Goal: Task Accomplishment & Management: Use online tool/utility

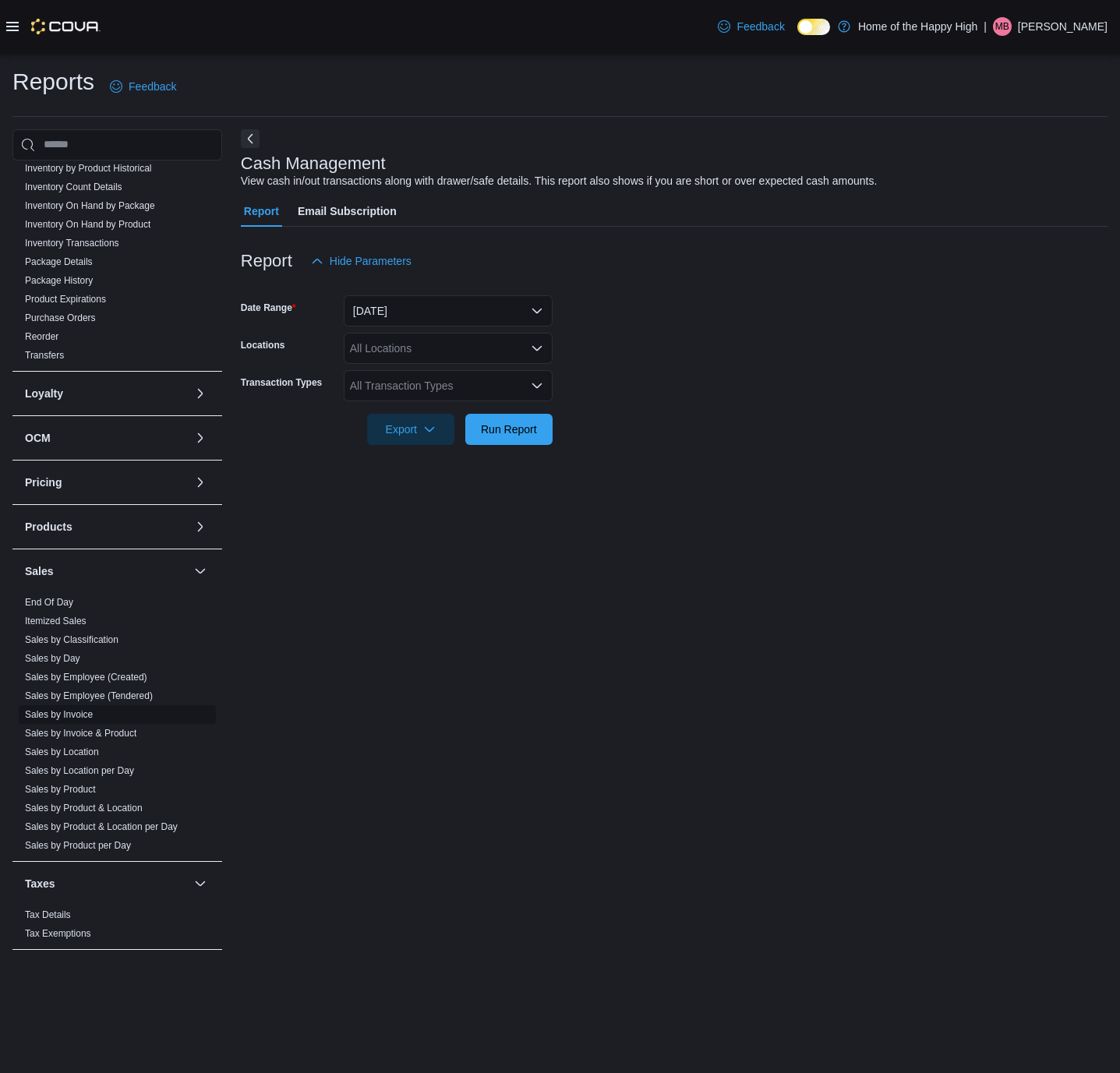
scroll to position [333, 0]
click at [66, 597] on link "End Of Day" at bounding box center [49, 602] width 48 height 11
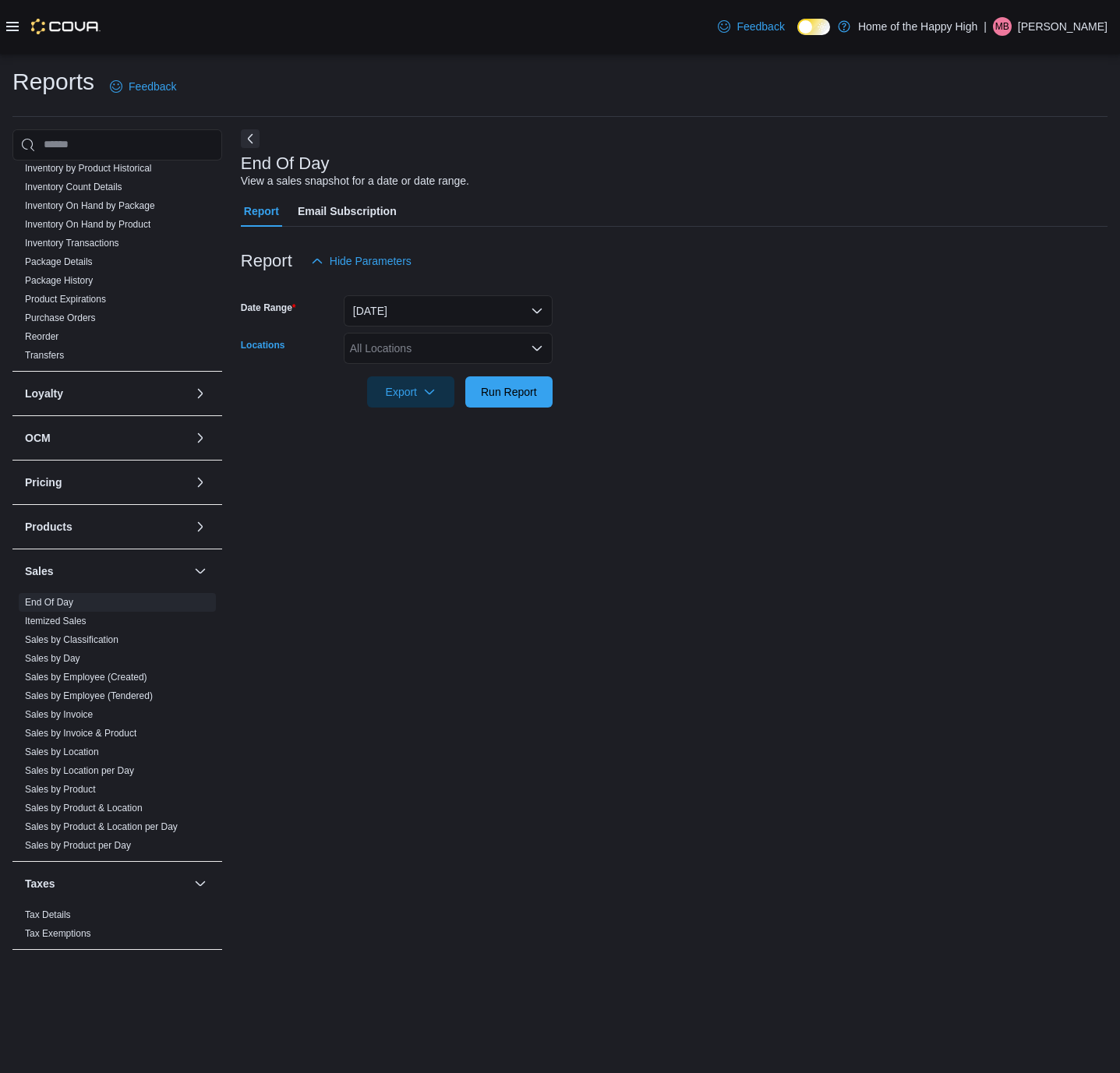
click at [495, 353] on div "All Locations" at bounding box center [449, 348] width 209 height 31
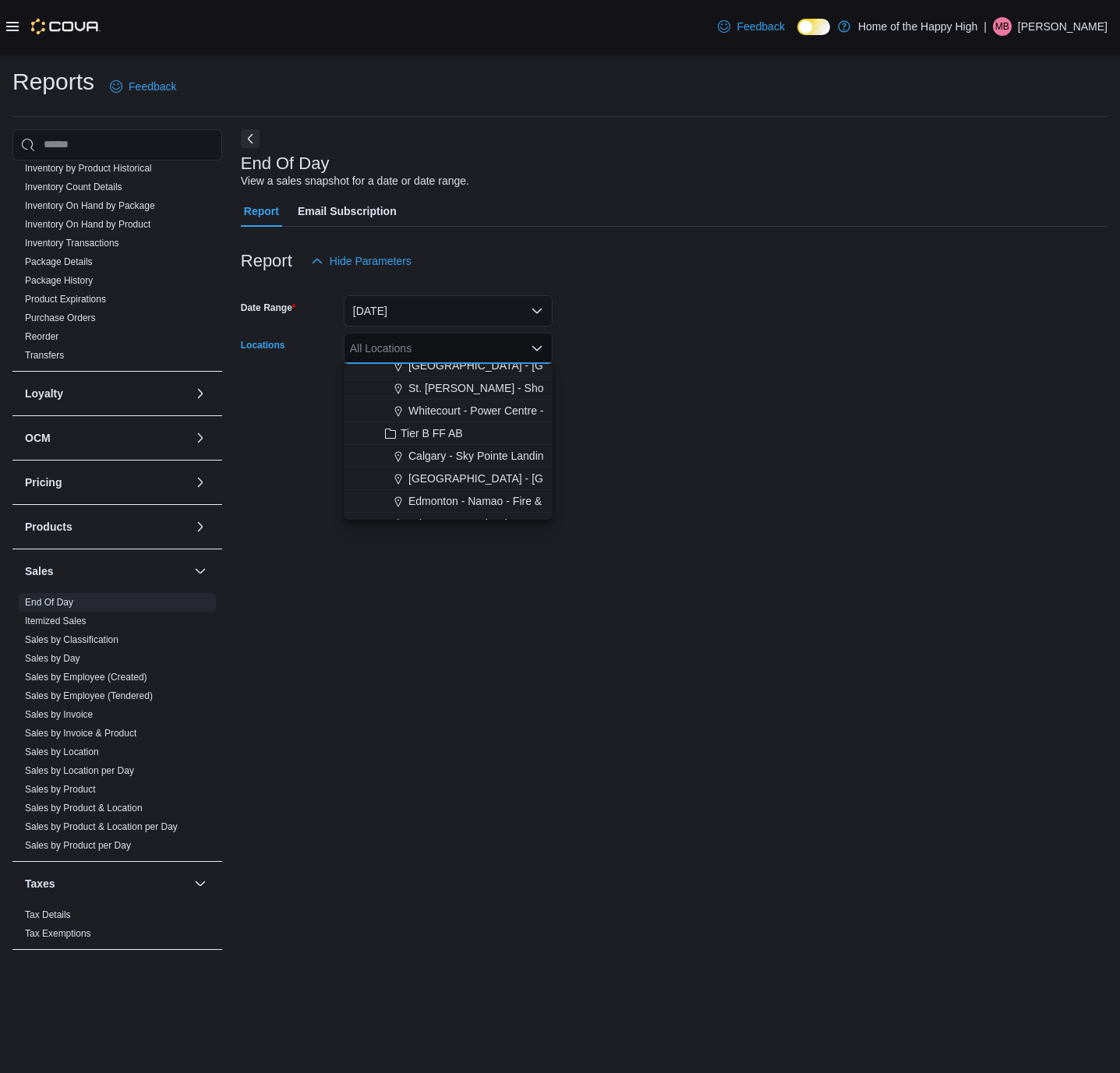
scroll to position [351, 0]
click at [400, 479] on icon "Choose from the following options" at bounding box center [398, 477] width 12 height 12
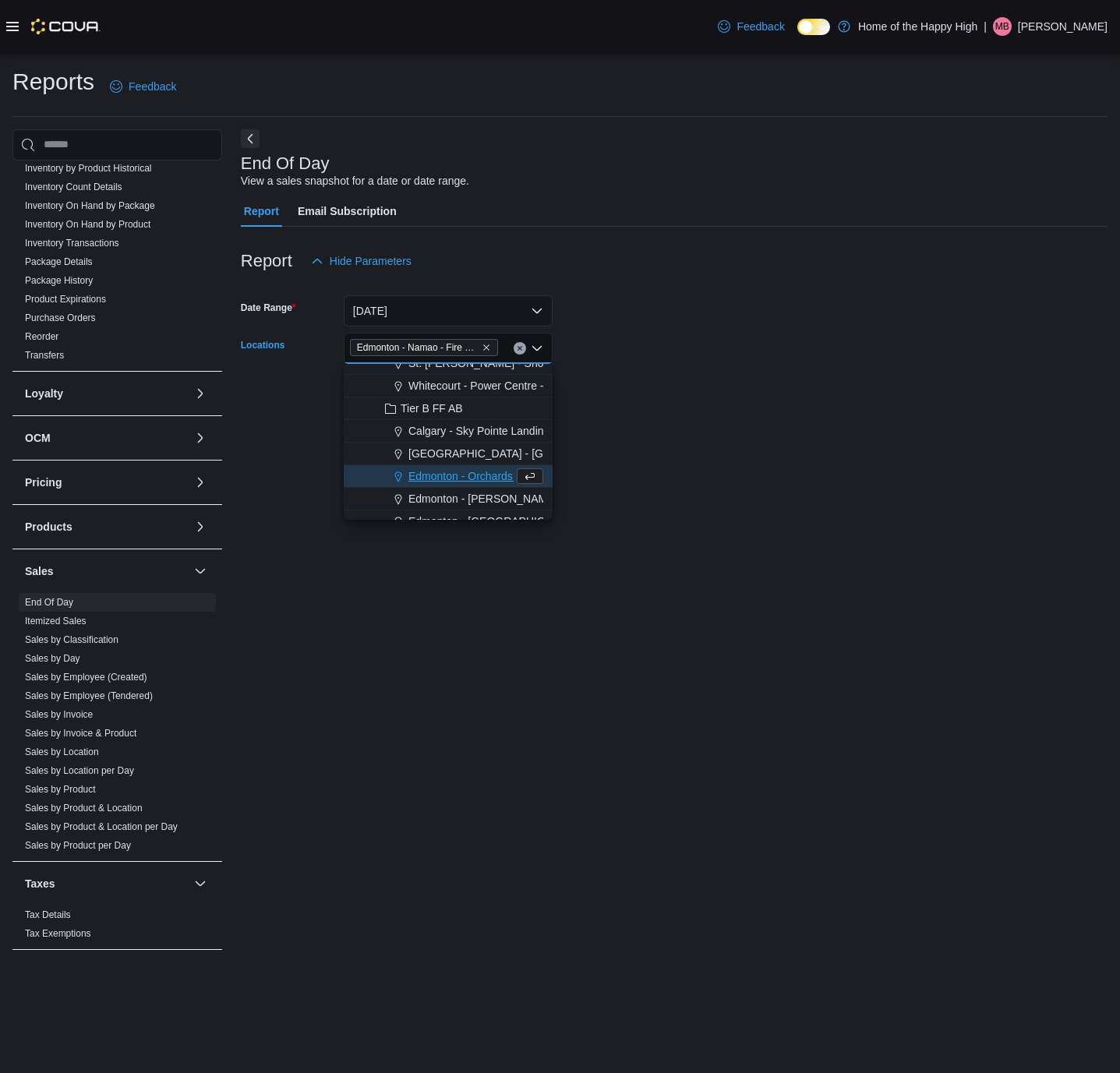
click at [710, 437] on div "End Of Day View a sales snapshot for a date or date range. Report Email Subscri…" at bounding box center [674, 547] width 867 height 835
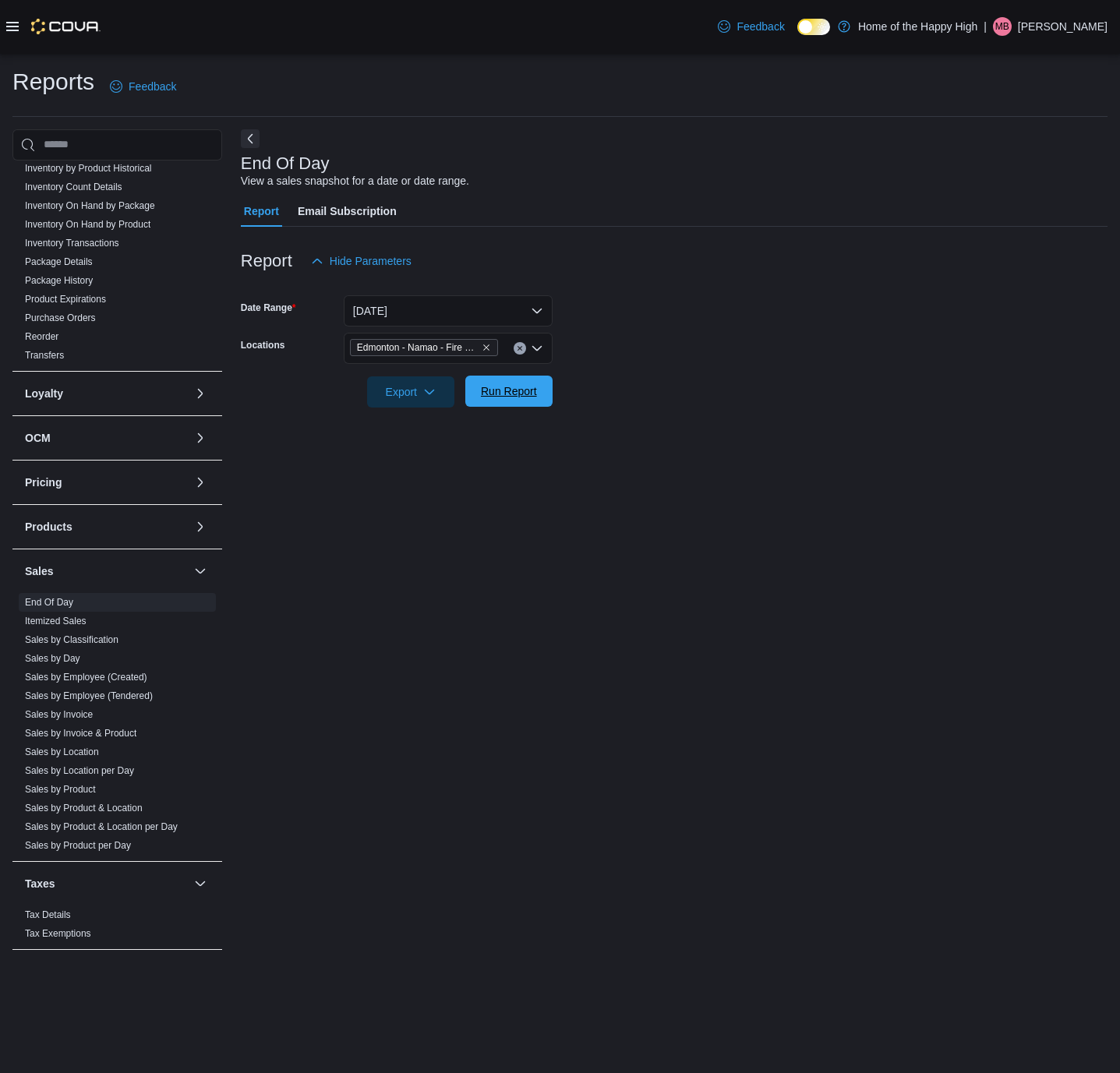
click at [518, 398] on span "Run Report" at bounding box center [508, 391] width 56 height 16
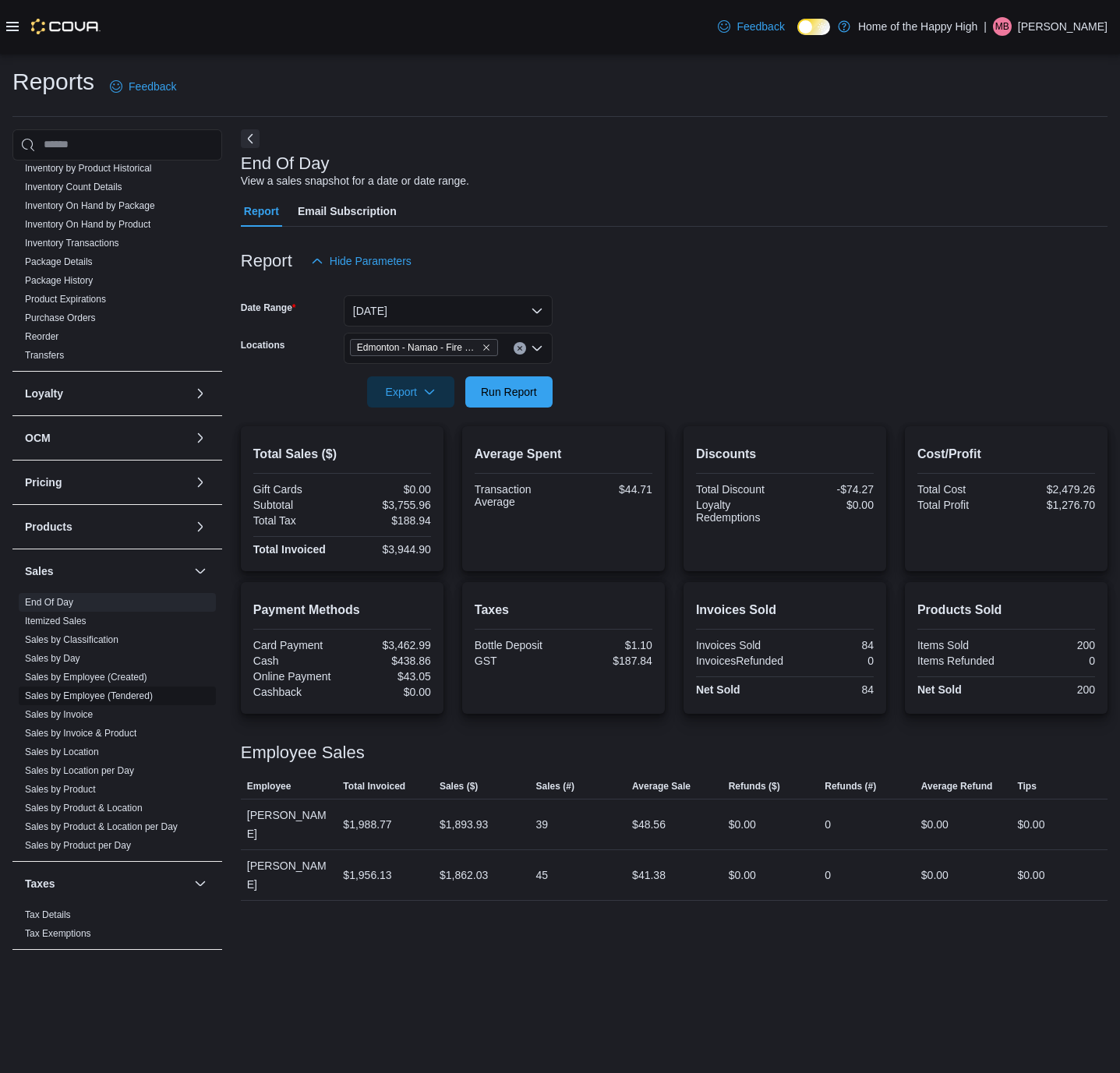
click at [77, 690] on link "Sales by Employee (Tendered)" at bounding box center [89, 695] width 128 height 11
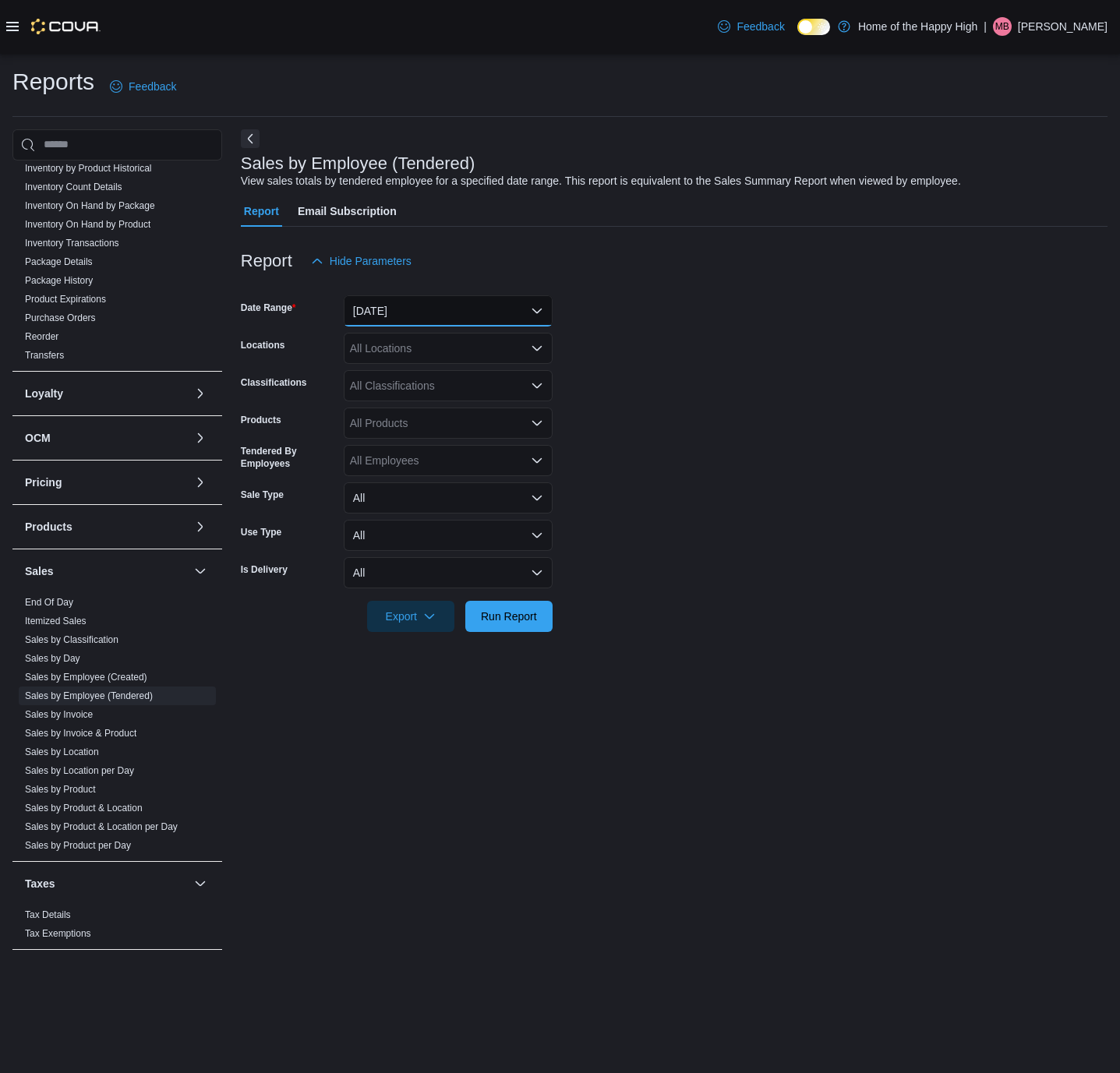
click at [442, 313] on button "[DATE]" at bounding box center [449, 311] width 209 height 31
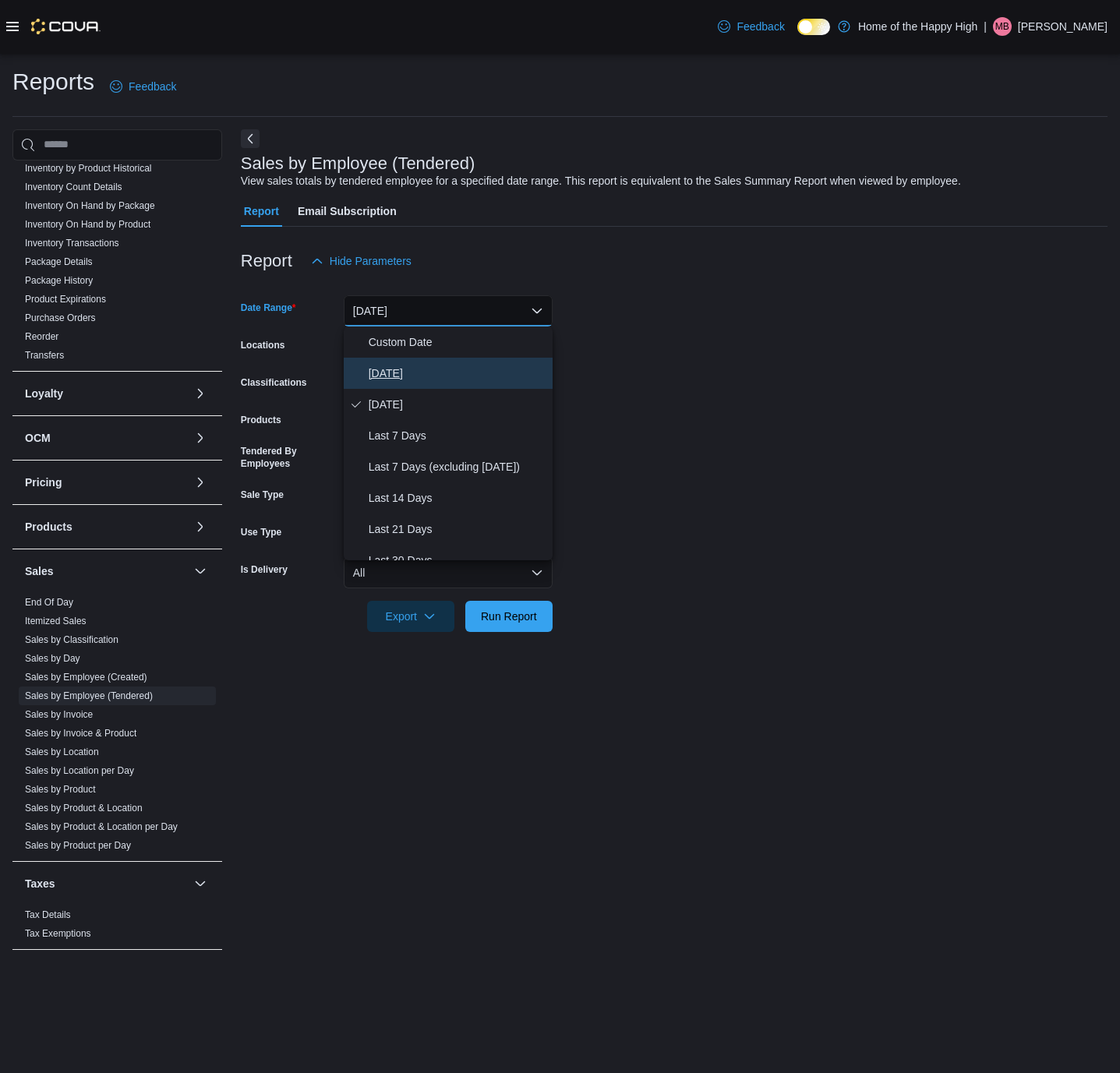
click at [408, 370] on span "[DATE]" at bounding box center [457, 373] width 178 height 19
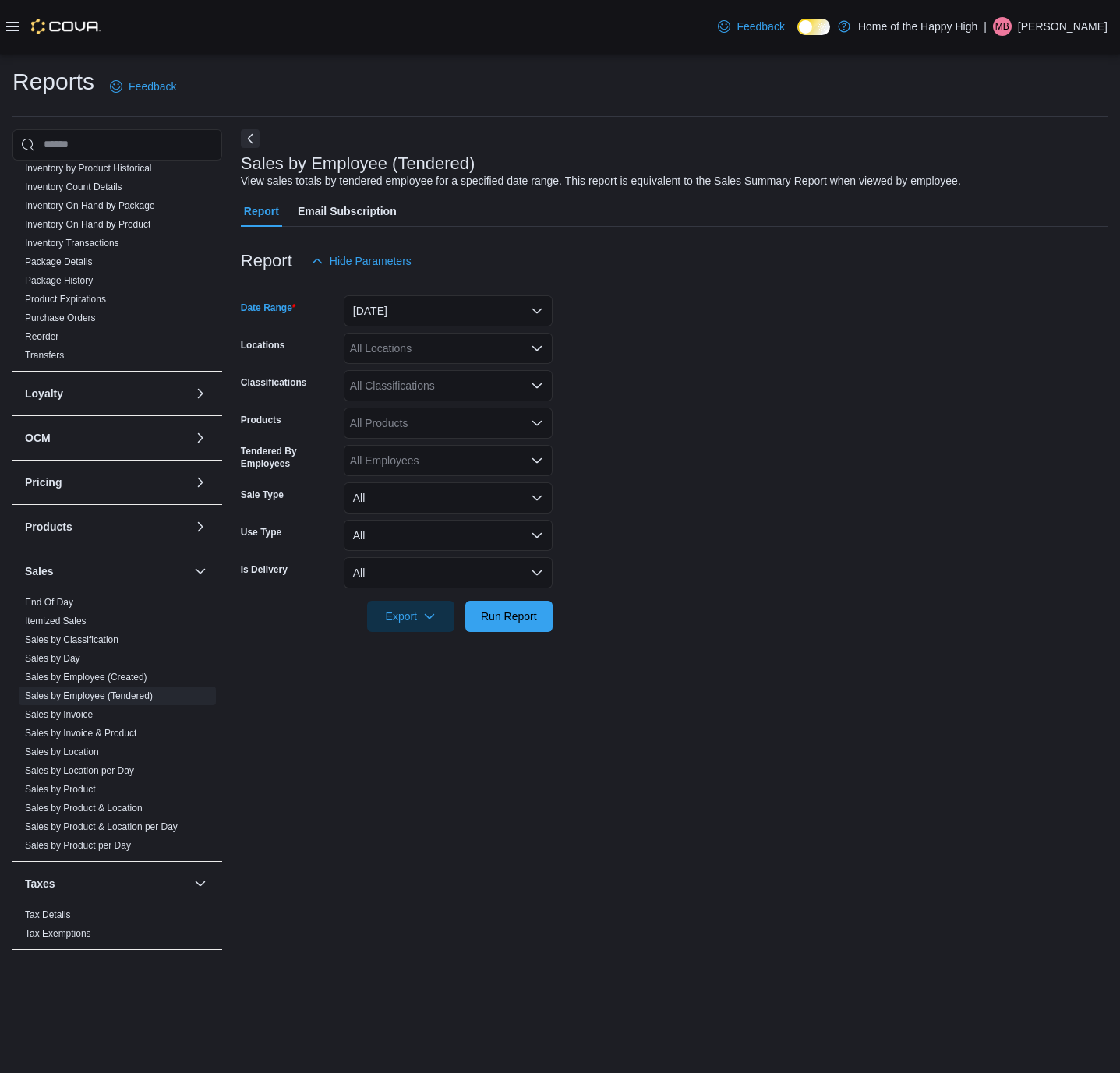
click at [470, 349] on div "All Locations" at bounding box center [449, 348] width 209 height 31
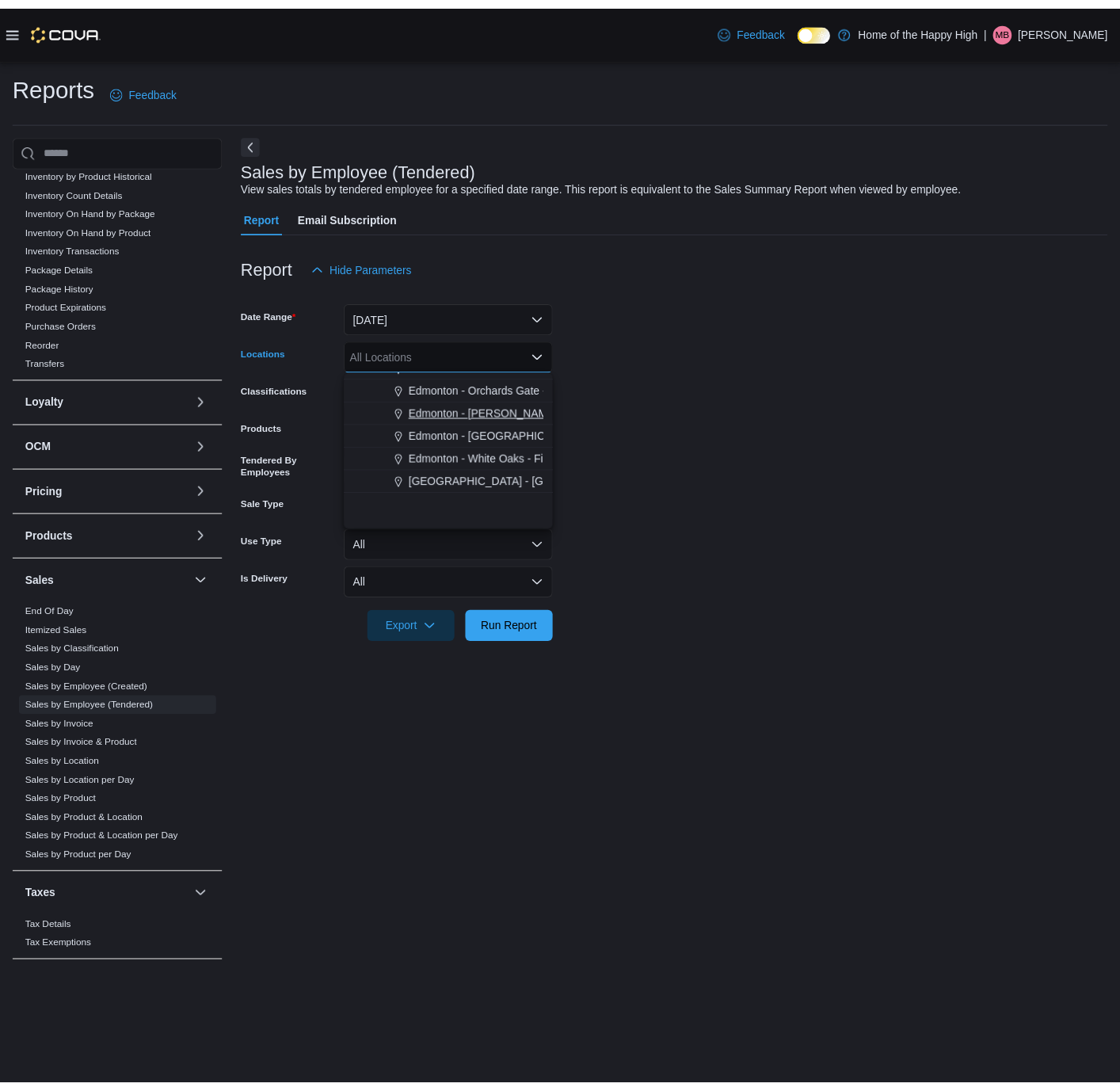
scroll to position [357, 0]
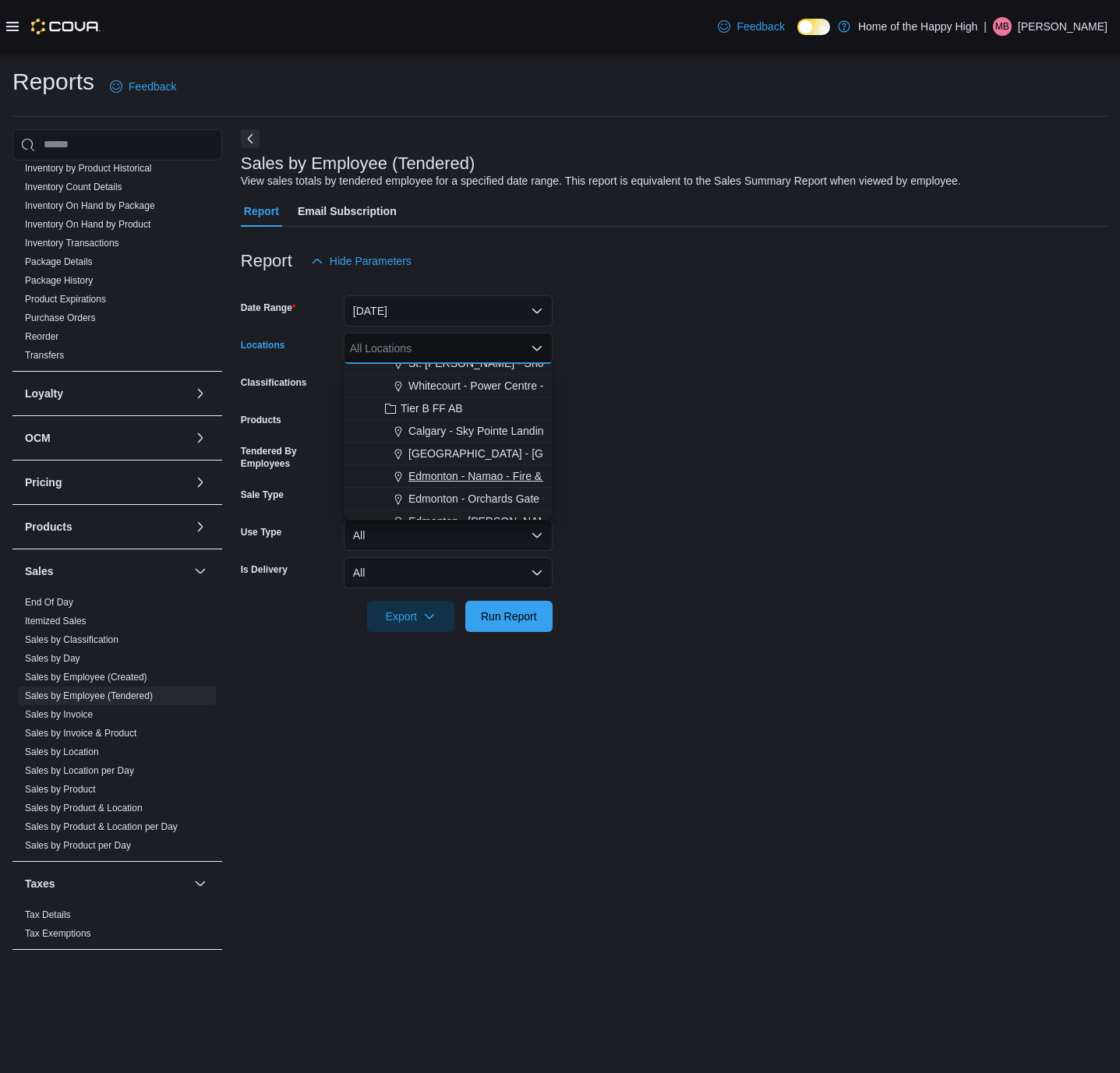
click at [419, 468] on span "Edmonton - Namao - Fire & Flower" at bounding box center [493, 476] width 169 height 16
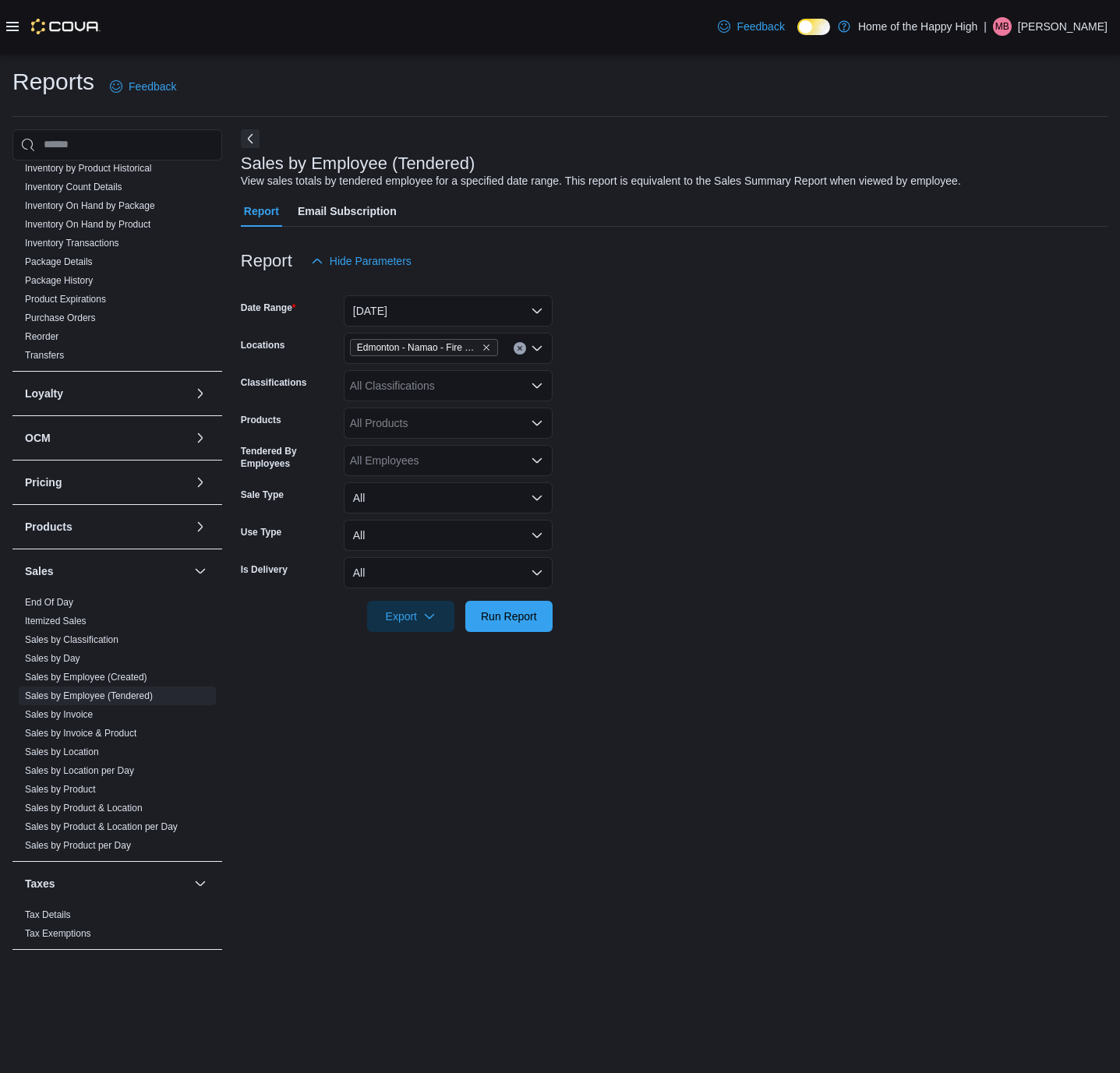
click at [601, 435] on form "Date Range [DATE] Locations [GEOGRAPHIC_DATA] - [GEOGRAPHIC_DATA] - Fire & Flow…" at bounding box center [674, 454] width 867 height 355
click at [505, 613] on span "Run Report" at bounding box center [508, 615] width 56 height 16
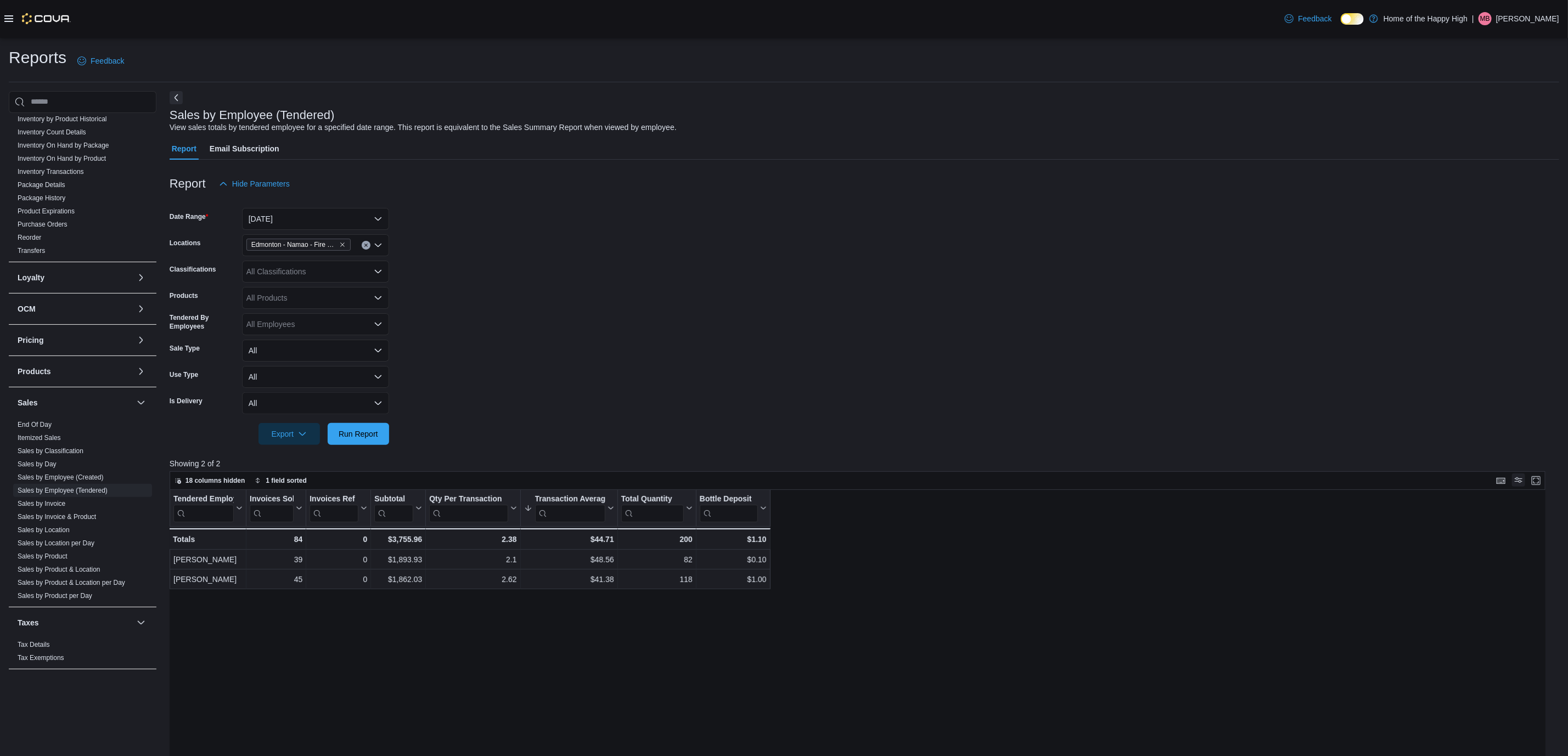
click at [525, 479] on button "Display options" at bounding box center [1519, 480] width 13 height 13
click at [525, 440] on form "Date Range [DATE] Locations [GEOGRAPHIC_DATA] - [GEOGRAPHIC_DATA] - Fire & Flow…" at bounding box center [864, 320] width 1390 height 250
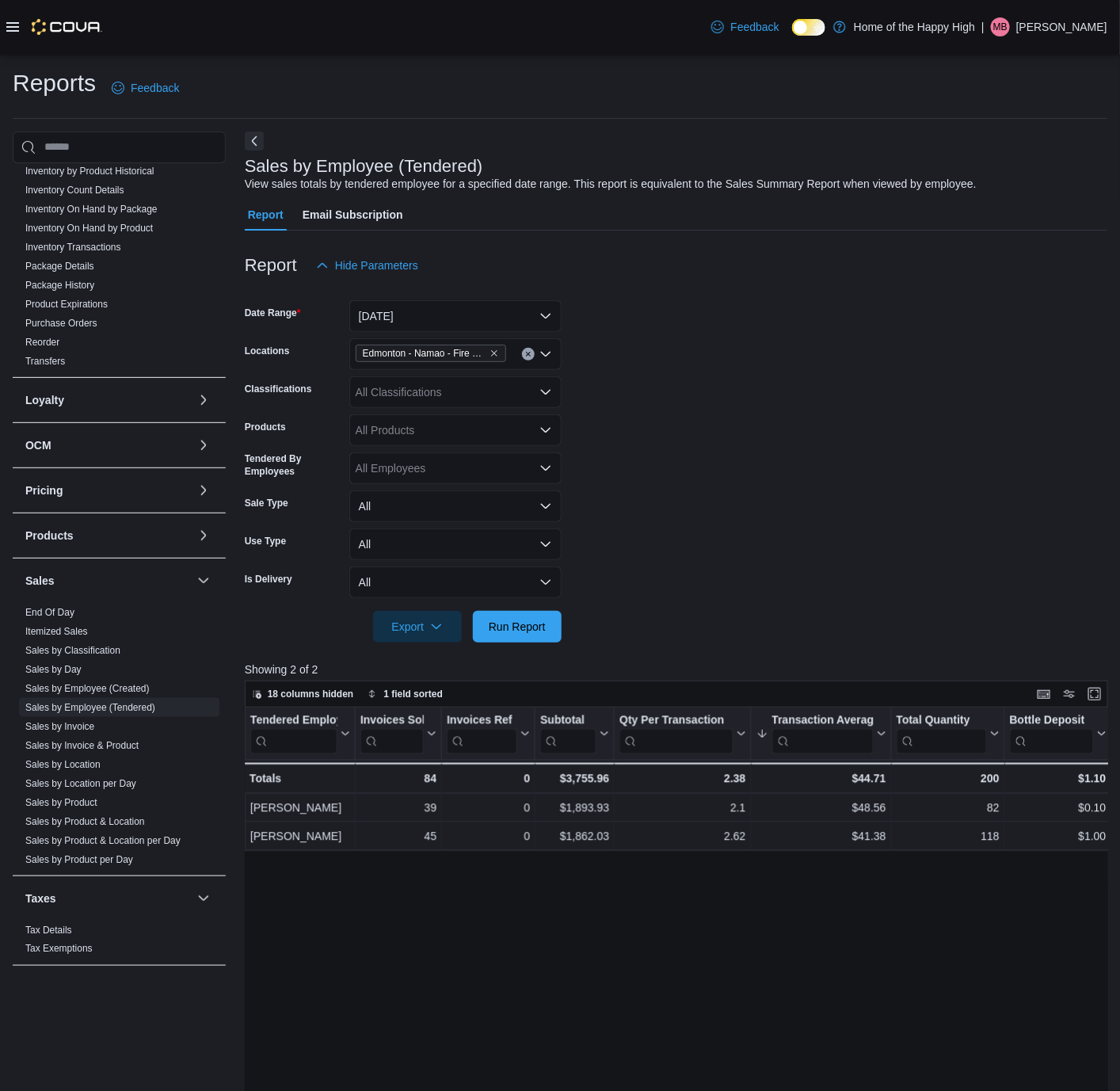
drag, startPoint x: 574, startPoint y: 856, endPoint x: 658, endPoint y: 863, distance: 84.3
